Goal: Task Accomplishment & Management: Manage account settings

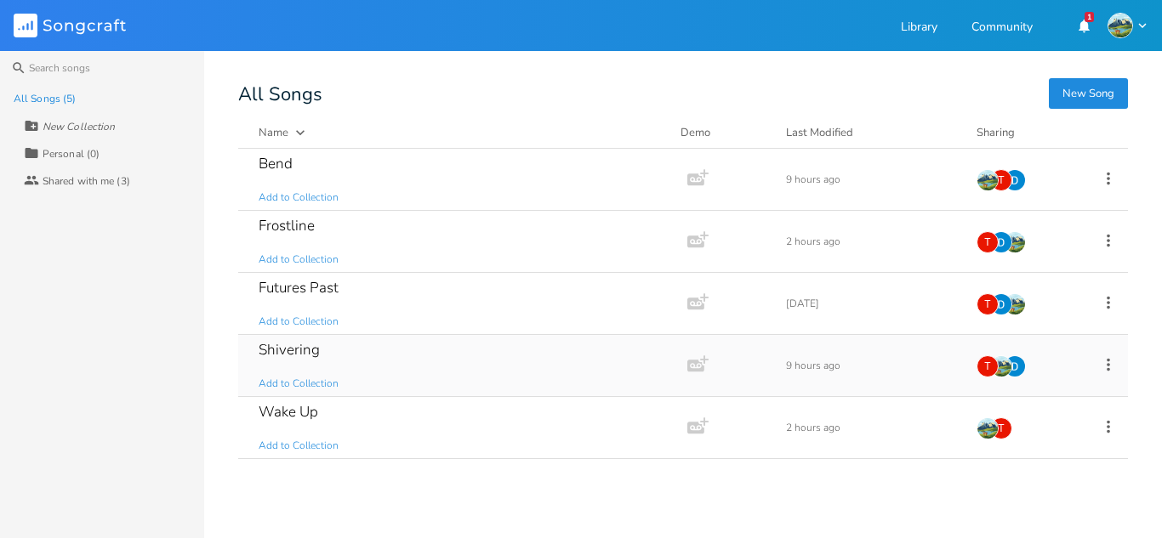
click at [467, 390] on div "Shivering Add to Collection" at bounding box center [460, 365] width 402 height 61
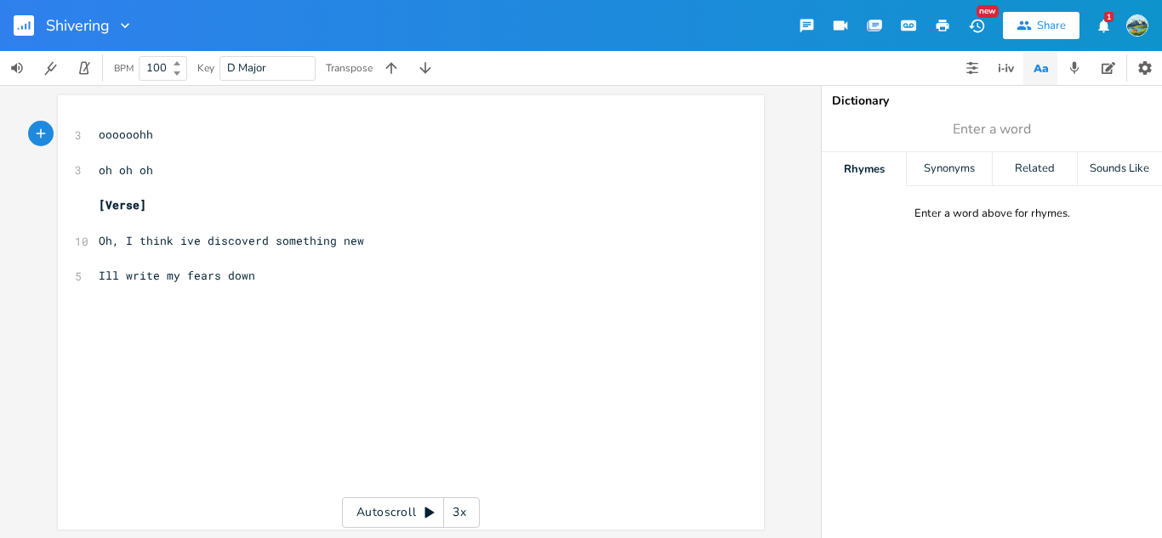
click at [21, 28] on icon "button" at bounding box center [22, 28] width 2 height 4
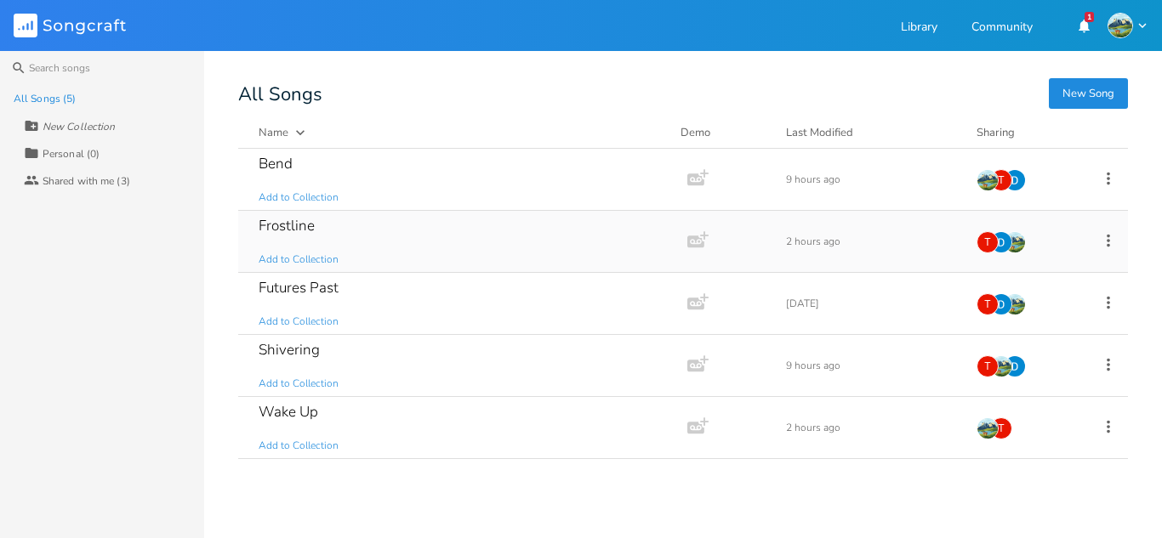
click at [365, 246] on div "Frostline Add to Collection" at bounding box center [460, 241] width 402 height 61
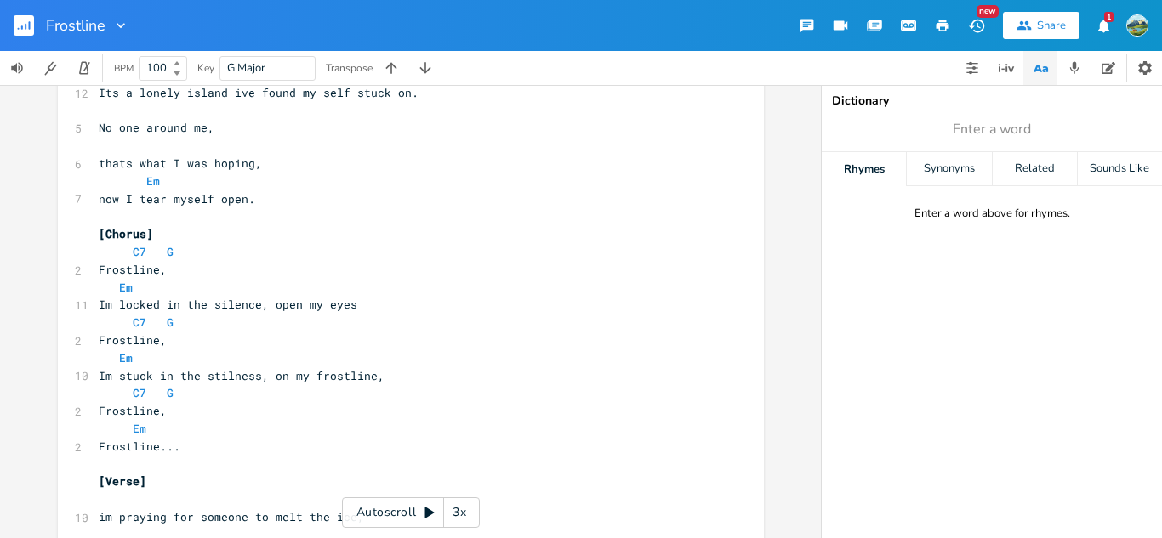
scroll to position [19, 0]
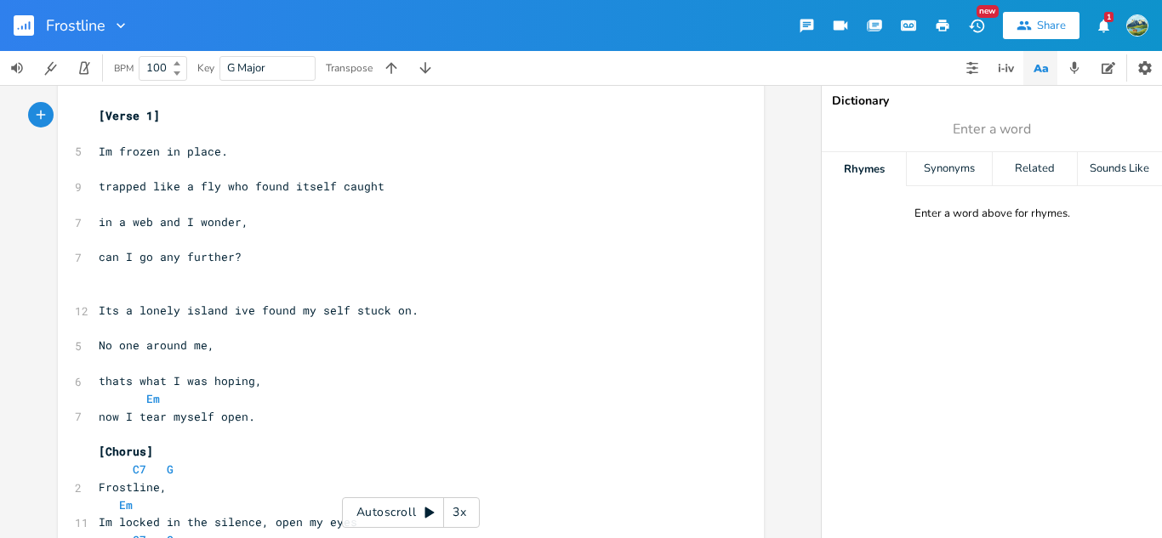
click at [25, 31] on rect "button" at bounding box center [24, 25] width 20 height 20
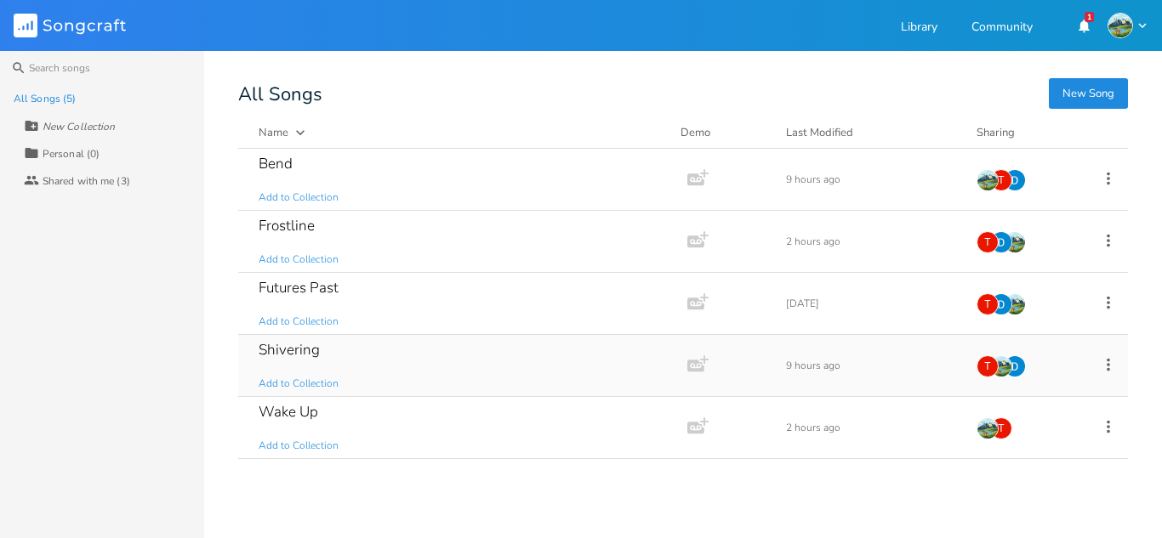
click at [1111, 365] on icon at bounding box center [1108, 365] width 19 height 19
click at [1024, 443] on span "Collaborators Sharing" at bounding box center [1004, 449] width 52 height 12
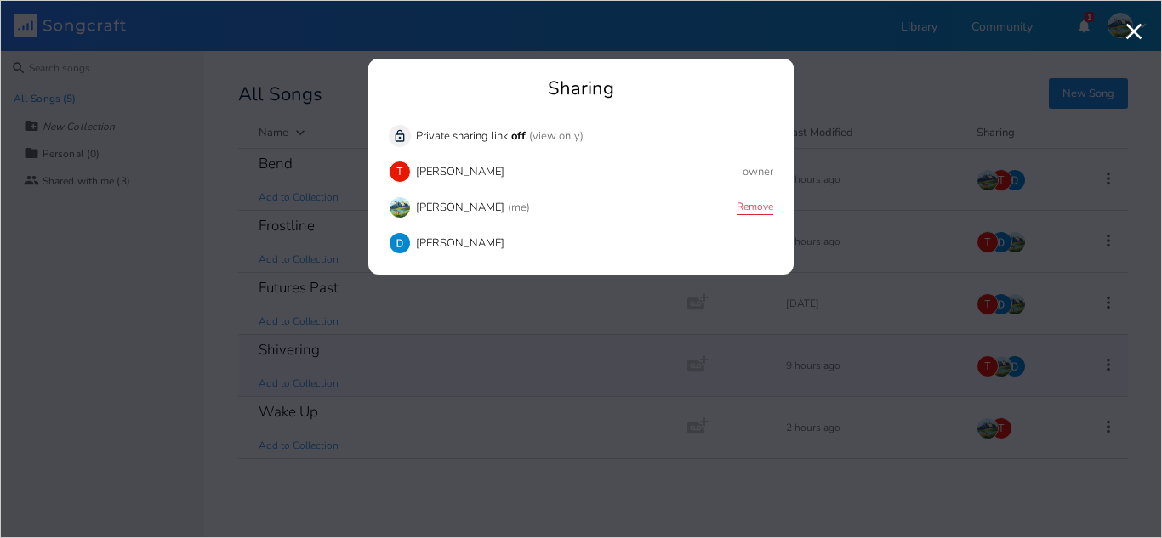
click at [741, 212] on button "Remove" at bounding box center [755, 208] width 37 height 14
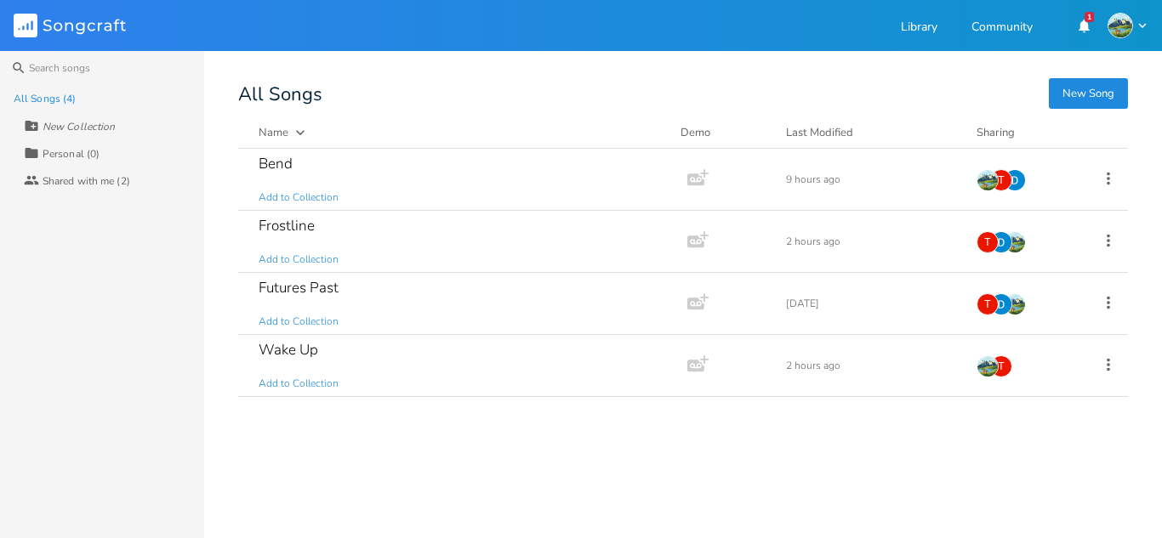
click at [532, 487] on div "Bend Add to Collection Add Demo 9 hours ago T Frostline Add to Collection Add D…" at bounding box center [683, 337] width 890 height 376
